Goal: Check status: Check status

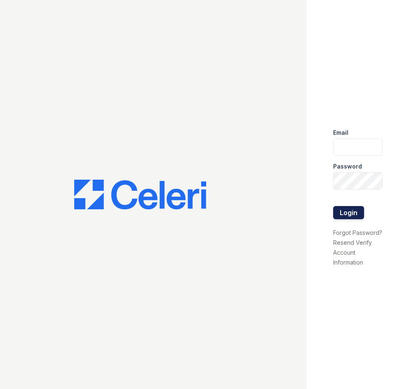
type input "arriveunionwharf@trinity-pm.com"
click at [348, 214] on button "Login" at bounding box center [348, 212] width 31 height 13
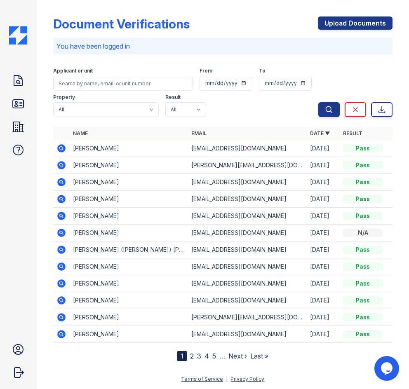
click at [62, 149] on icon at bounding box center [61, 148] width 10 height 10
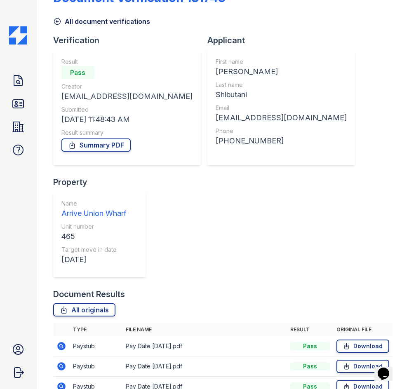
scroll to position [39, 0]
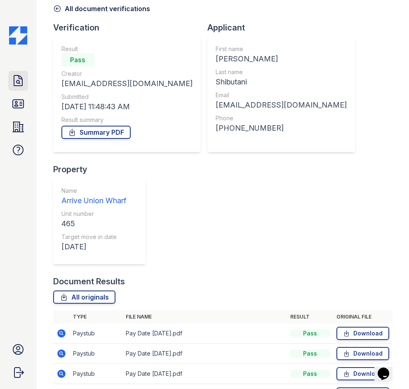
click at [22, 86] on icon at bounding box center [18, 80] width 13 height 13
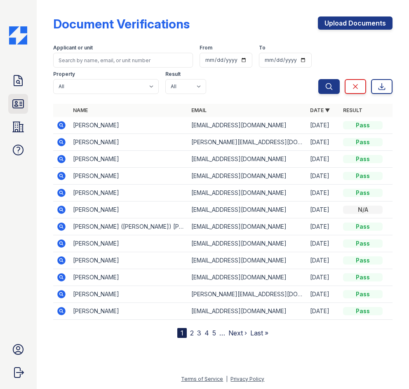
click at [23, 104] on icon at bounding box center [18, 103] width 13 height 13
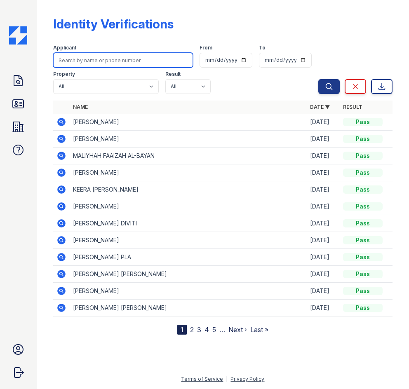
click at [109, 59] on input "search" at bounding box center [123, 60] width 140 height 15
type input "michael lloyd"
click at [318, 79] on button "Search" at bounding box center [328, 86] width 21 height 15
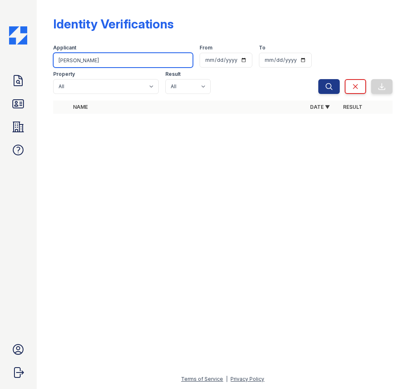
drag, startPoint x: 99, startPoint y: 62, endPoint x: 0, endPoint y: 64, distance: 99.4
click at [0, 64] on html "Doc Verifications ID Verifications Properties FAQ Arrive Union Wharf Leasing Tr…" at bounding box center [204, 194] width 409 height 389
type input "lloyd"
click at [318, 79] on button "Search" at bounding box center [328, 86] width 21 height 15
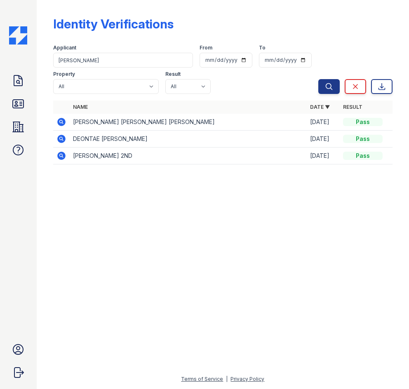
click at [63, 121] on icon at bounding box center [61, 122] width 8 height 8
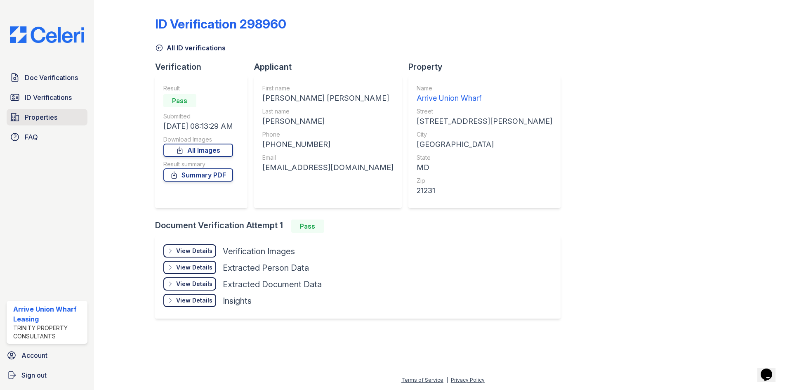
click at [44, 114] on span "Properties" at bounding box center [41, 117] width 33 height 10
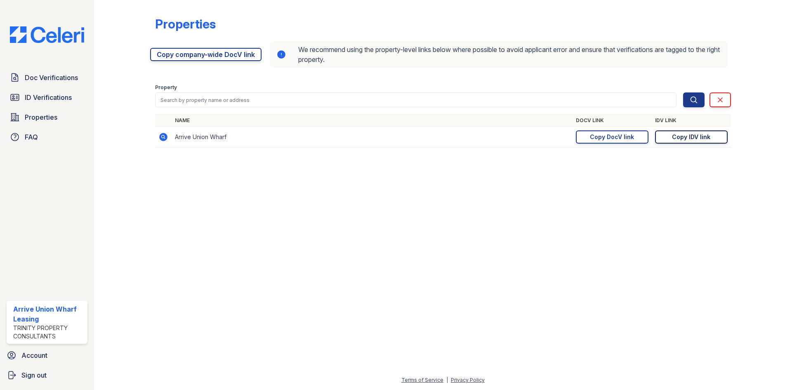
click at [409, 138] on div "Copy IDV link" at bounding box center [691, 137] width 38 height 8
click at [48, 76] on span "Doc Verifications" at bounding box center [51, 78] width 53 height 10
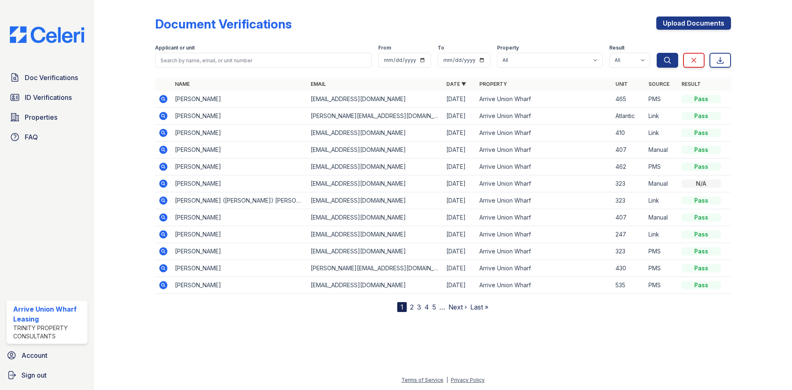
click at [162, 97] on icon at bounding box center [163, 99] width 10 height 10
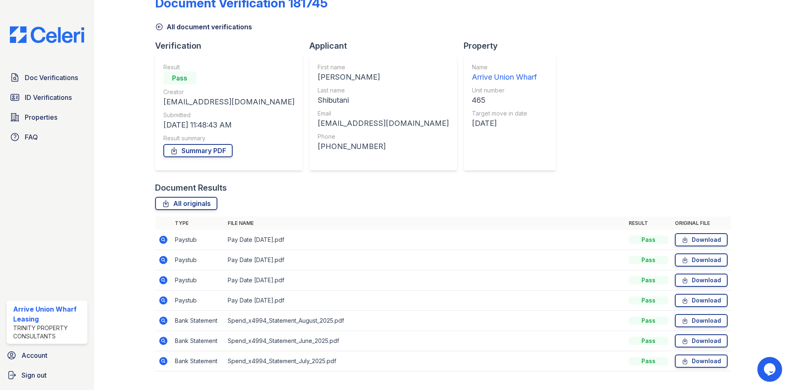
scroll to position [39, 0]
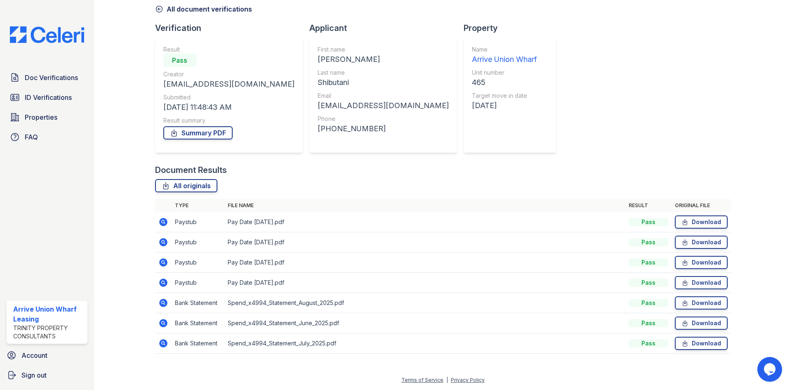
click at [164, 282] on icon at bounding box center [163, 282] width 8 height 8
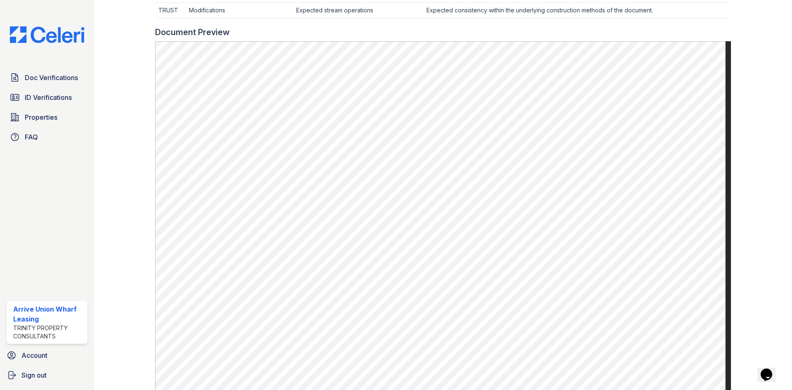
scroll to position [330, 0]
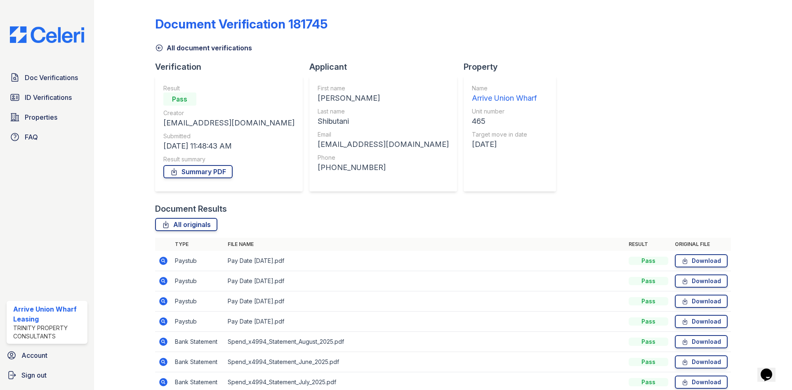
click at [164, 301] on icon at bounding box center [163, 301] width 10 height 10
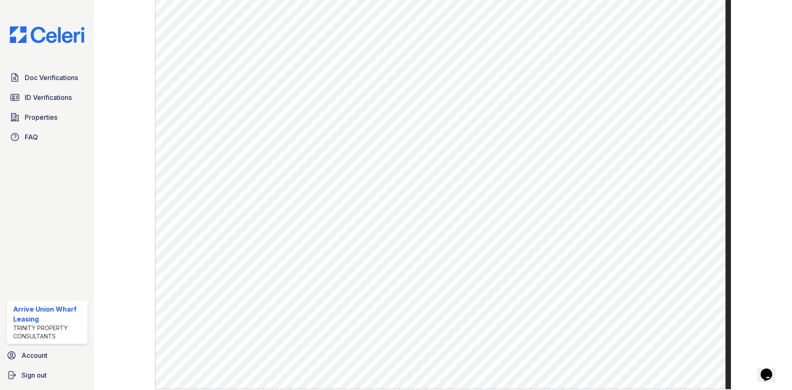
scroll to position [371, 0]
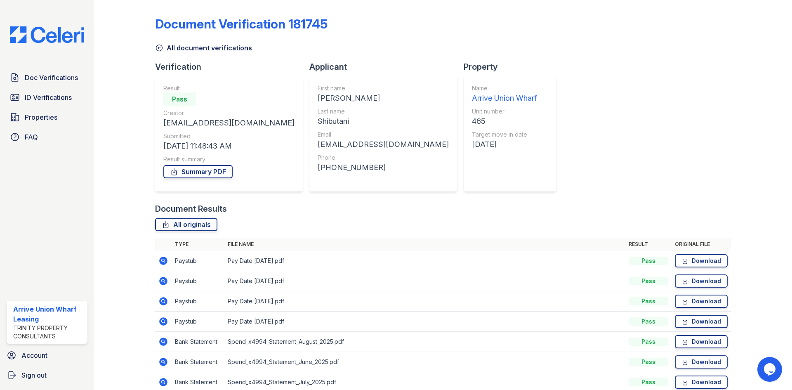
click at [163, 319] on icon at bounding box center [163, 321] width 8 height 8
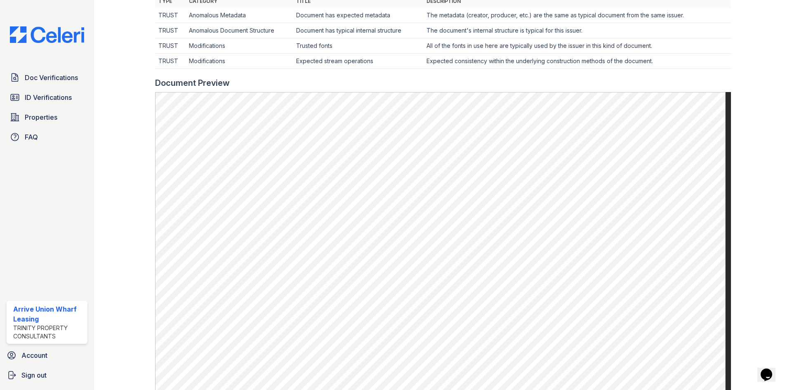
scroll to position [330, 0]
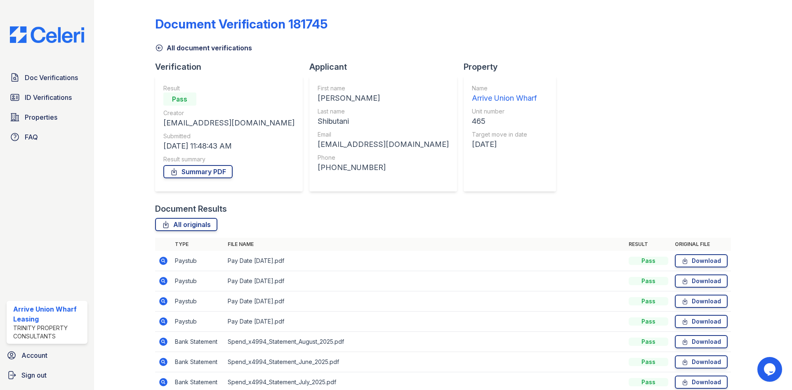
click at [164, 280] on icon at bounding box center [163, 281] width 8 height 8
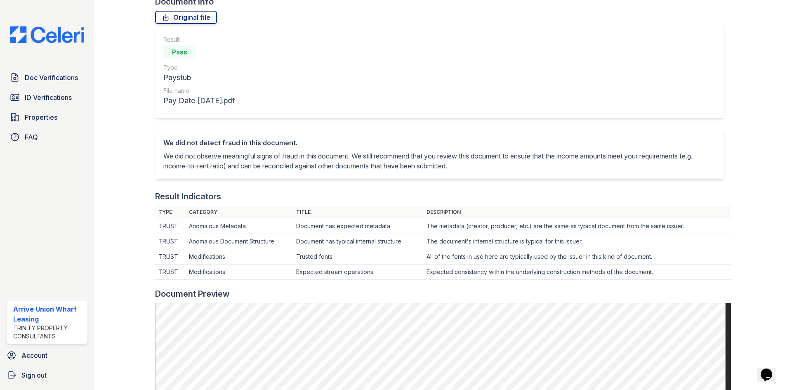
scroll to position [206, 0]
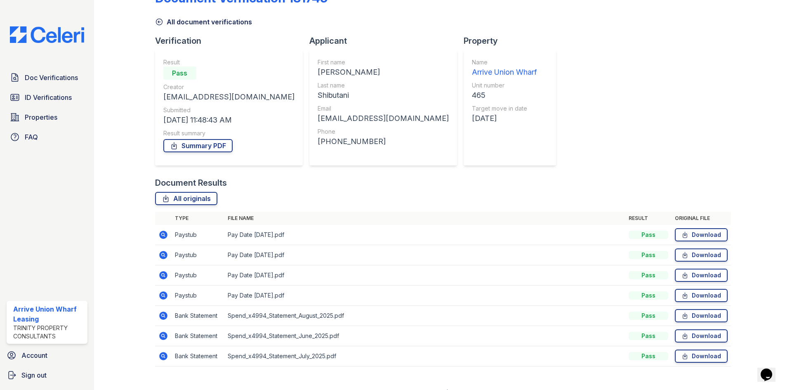
scroll to position [39, 0]
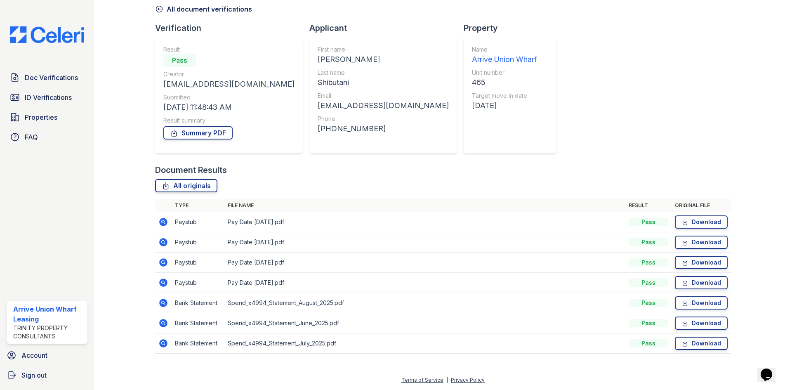
click at [161, 281] on icon at bounding box center [163, 282] width 10 height 10
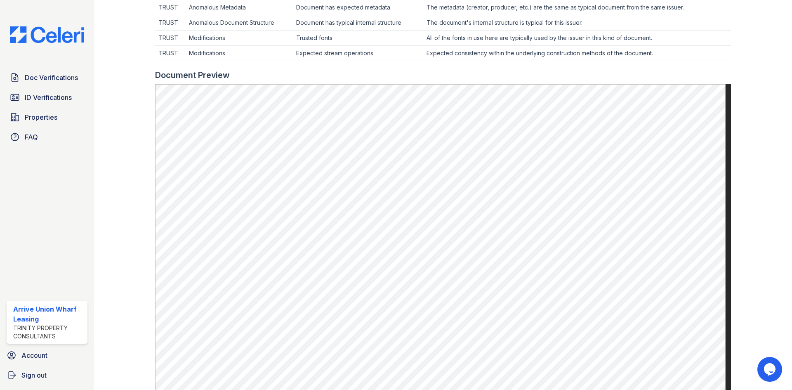
scroll to position [289, 0]
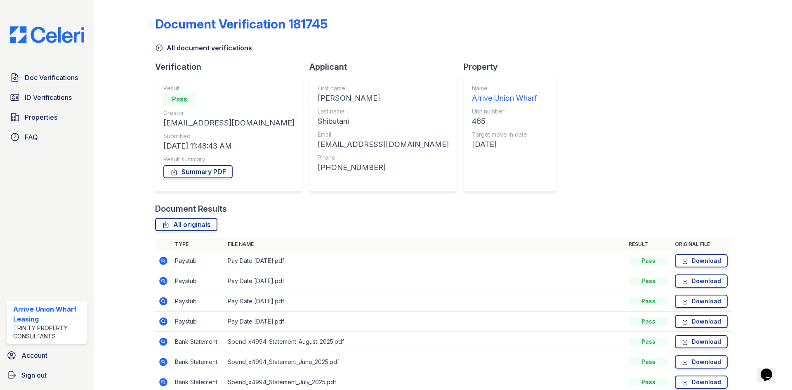
click at [162, 301] on icon at bounding box center [163, 300] width 2 height 2
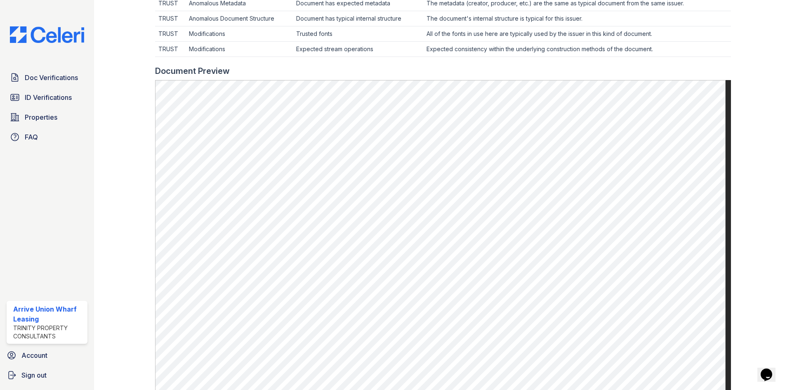
scroll to position [289, 0]
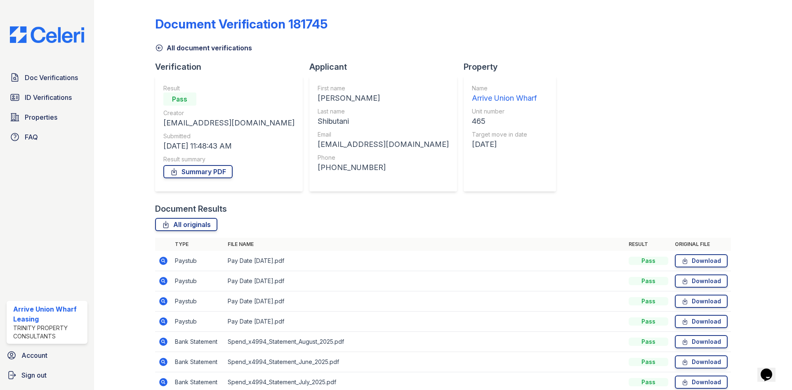
click at [159, 298] on icon at bounding box center [163, 301] width 10 height 10
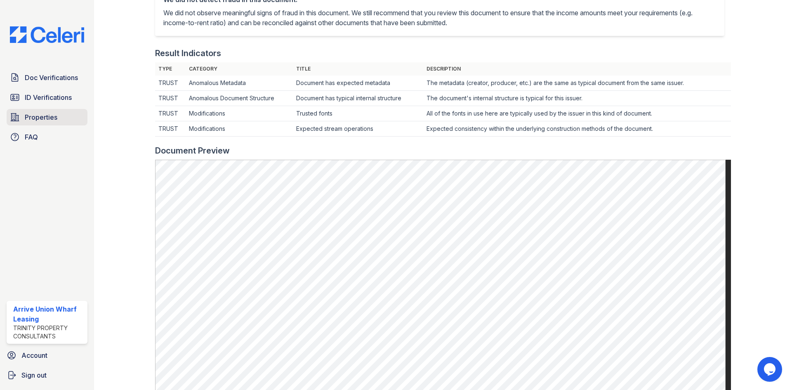
scroll to position [41, 0]
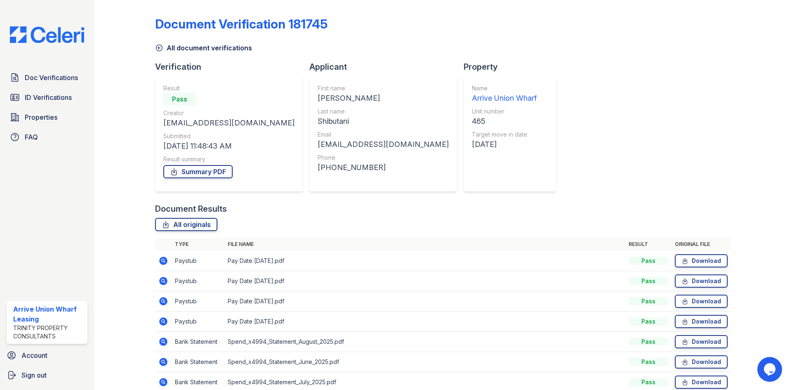
click at [163, 299] on icon at bounding box center [163, 301] width 10 height 10
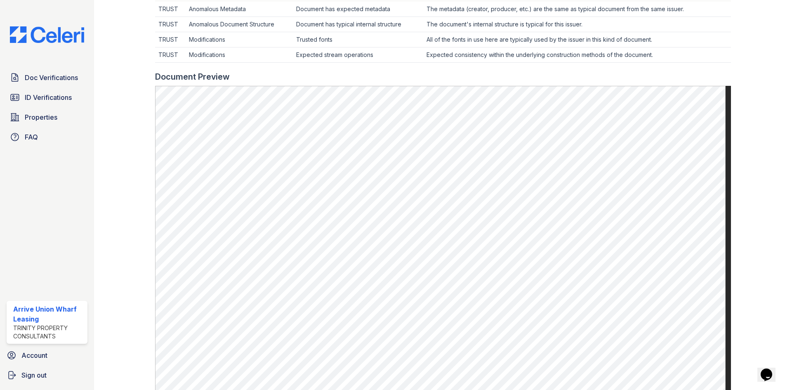
scroll to position [289, 0]
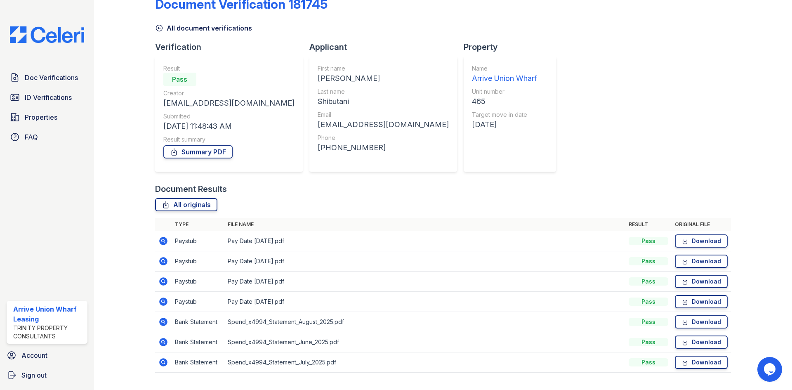
scroll to position [39, 0]
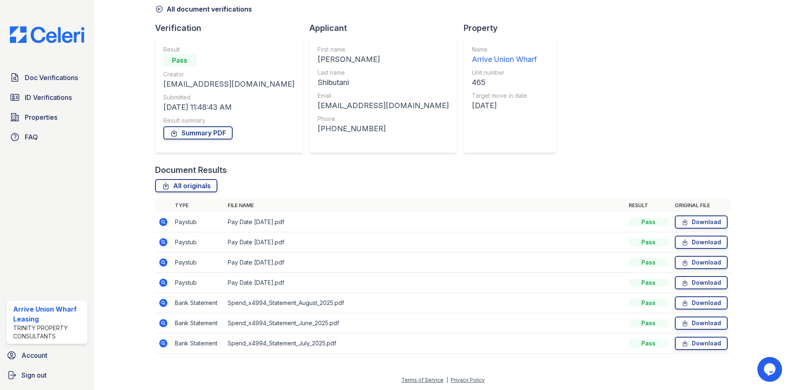
click at [162, 281] on icon at bounding box center [163, 282] width 2 height 2
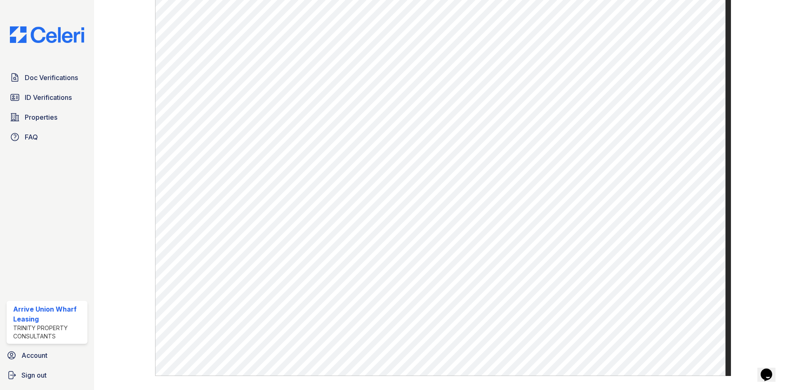
scroll to position [396, 0]
